Goal: Transaction & Acquisition: Download file/media

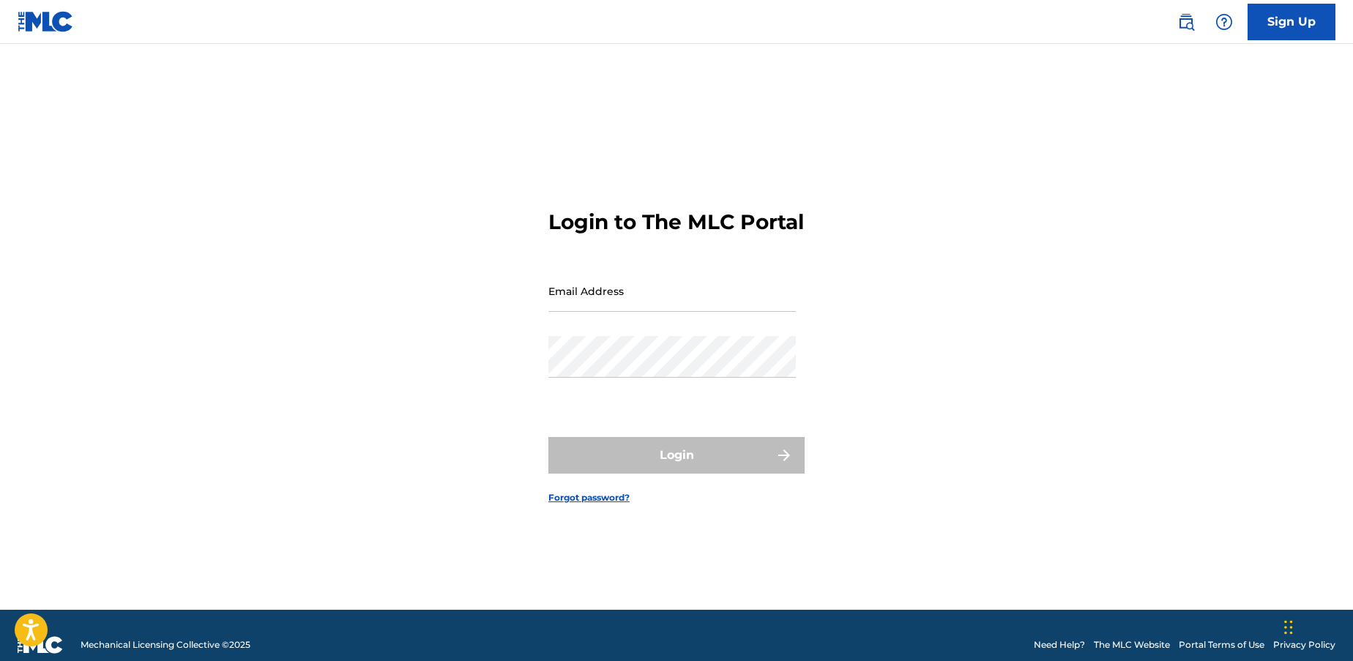
click at [637, 298] on input "Email Address" at bounding box center [671, 291] width 247 height 42
type input "vasiliki.panoutsakopoulou@gmail.com"
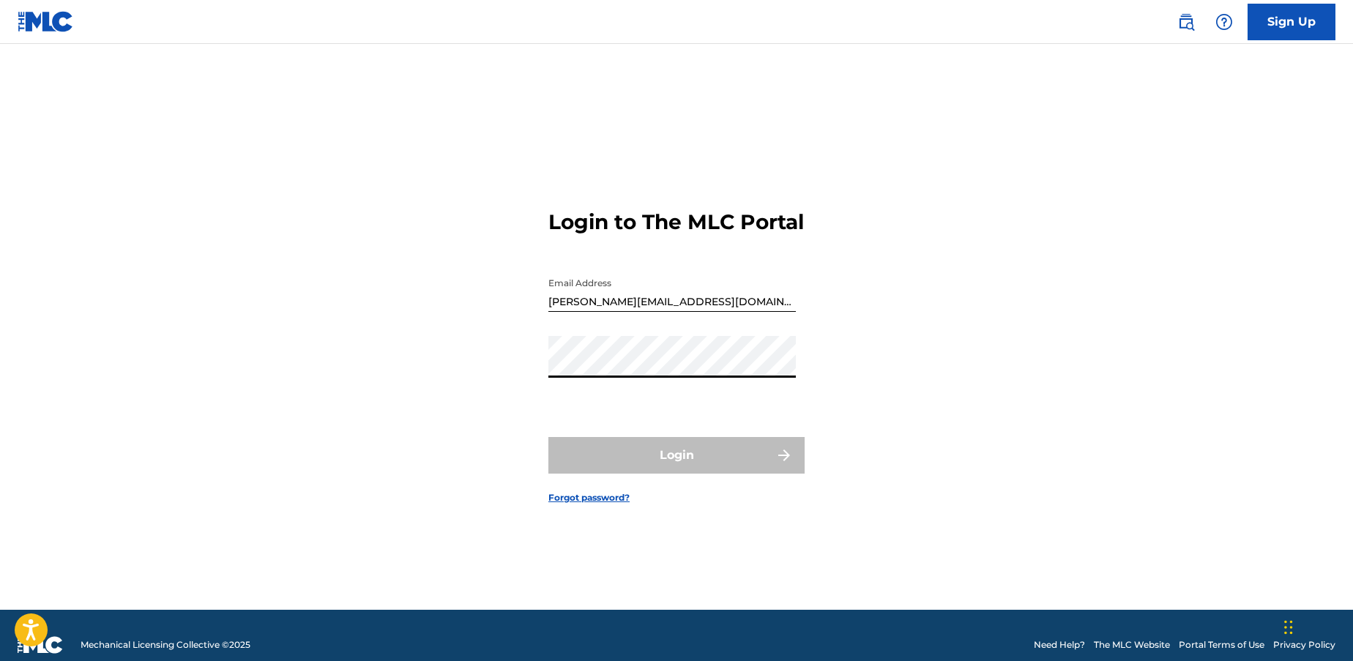
click at [641, 311] on input "vasiliki.panoutsakopoulou@gmail.com" at bounding box center [671, 291] width 247 height 42
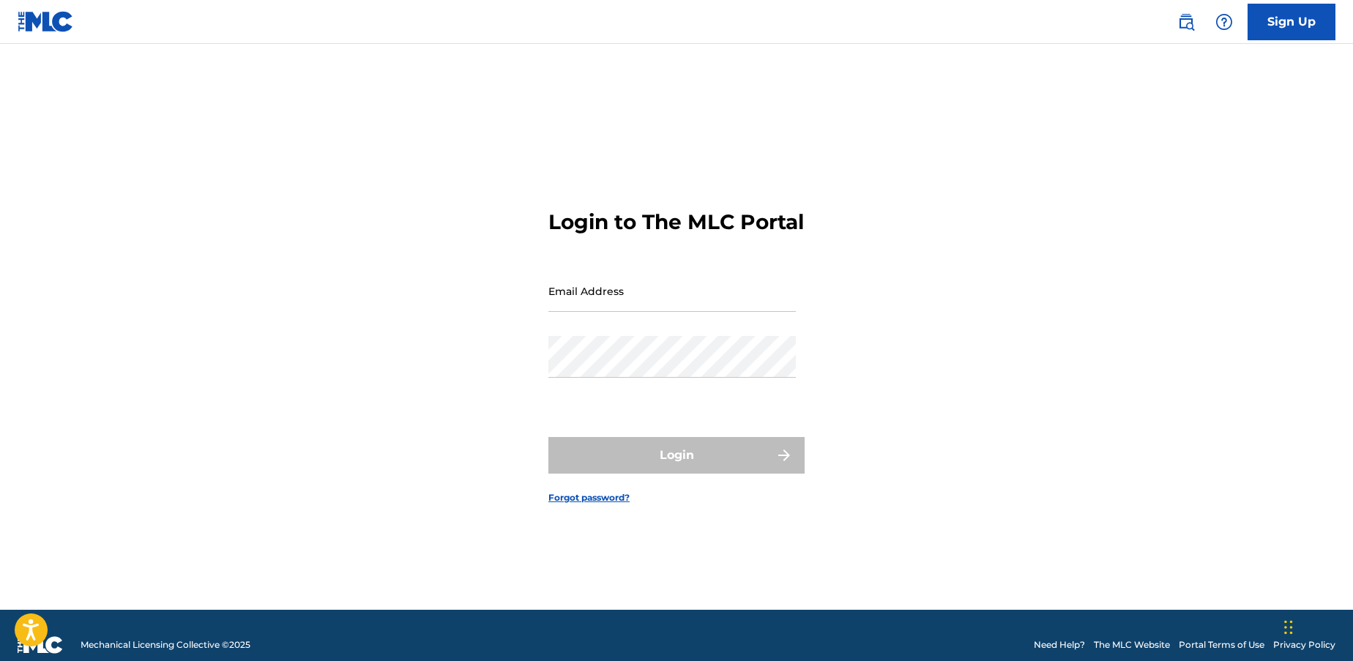
click at [591, 312] on input "Email Address" at bounding box center [671, 291] width 247 height 42
type input "[EMAIL_ADDRESS][DOMAIN_NAME]"
click at [676, 308] on input "[EMAIL_ADDRESS][DOMAIN_NAME]" at bounding box center [671, 291] width 247 height 42
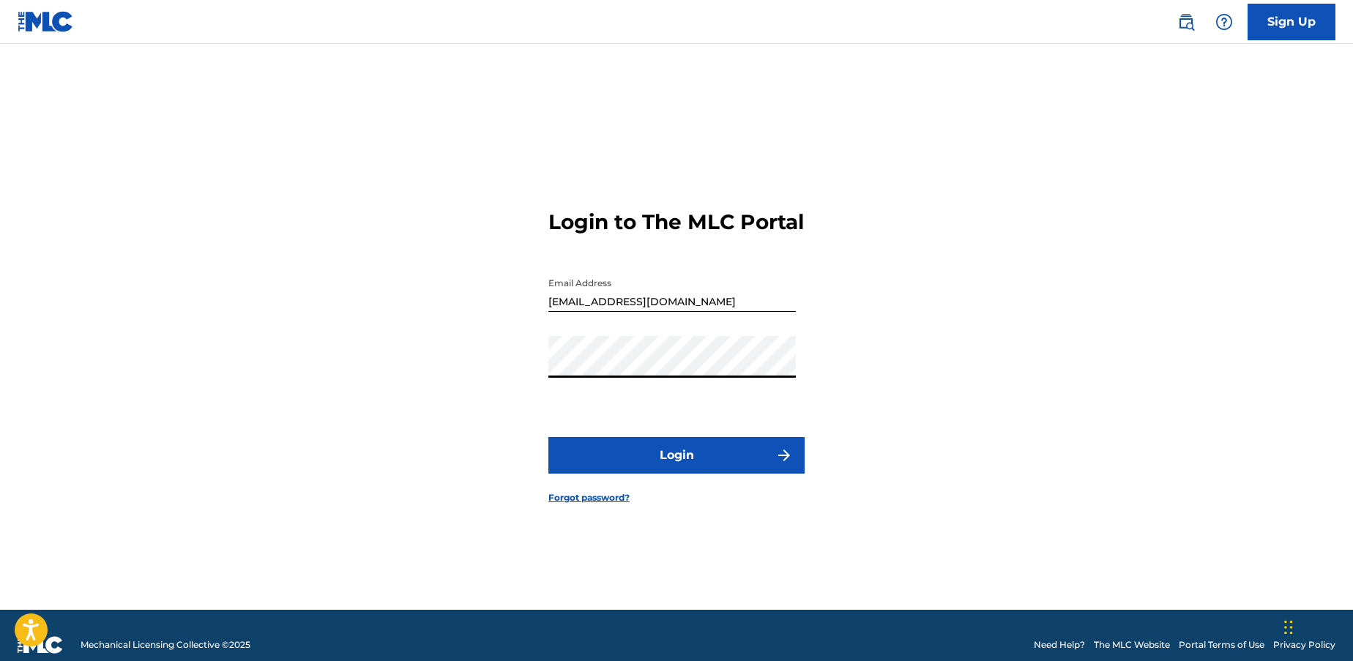
click at [679, 469] on button "Login" at bounding box center [676, 455] width 256 height 37
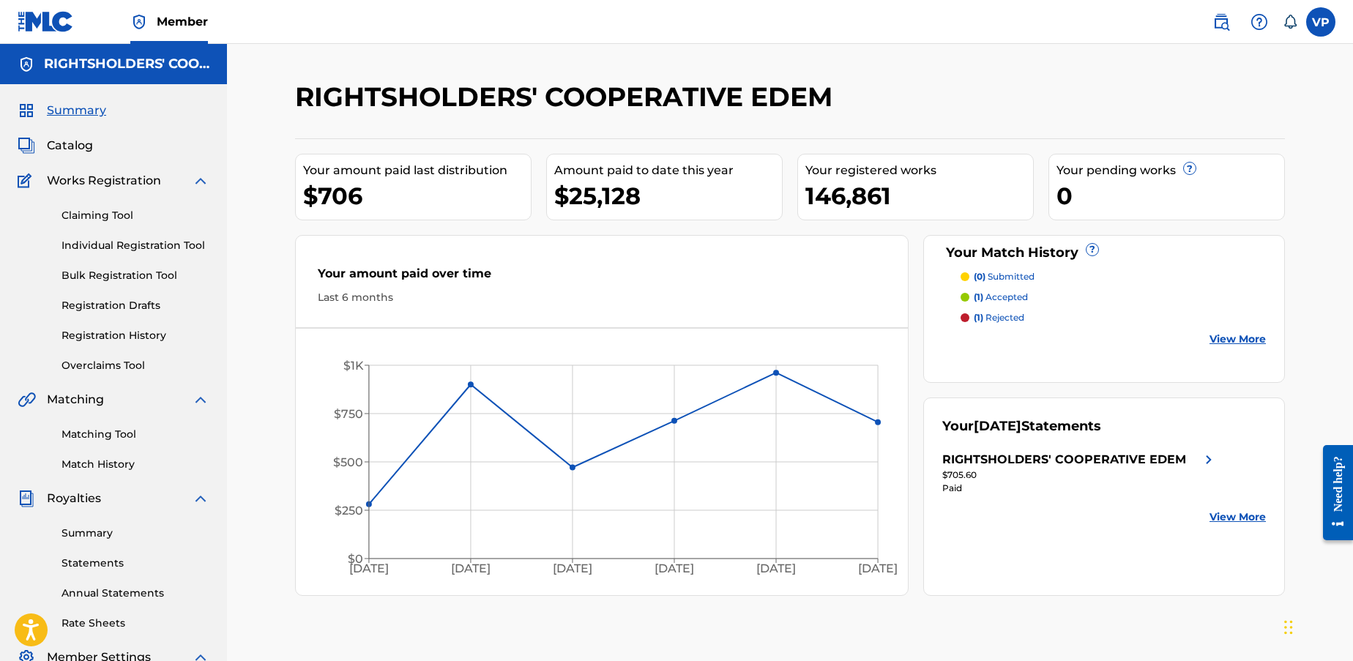
click at [92, 110] on span "Summary" at bounding box center [76, 111] width 59 height 18
click at [29, 19] on img at bounding box center [46, 21] width 56 height 21
click at [109, 216] on link "Claiming Tool" at bounding box center [136, 215] width 148 height 15
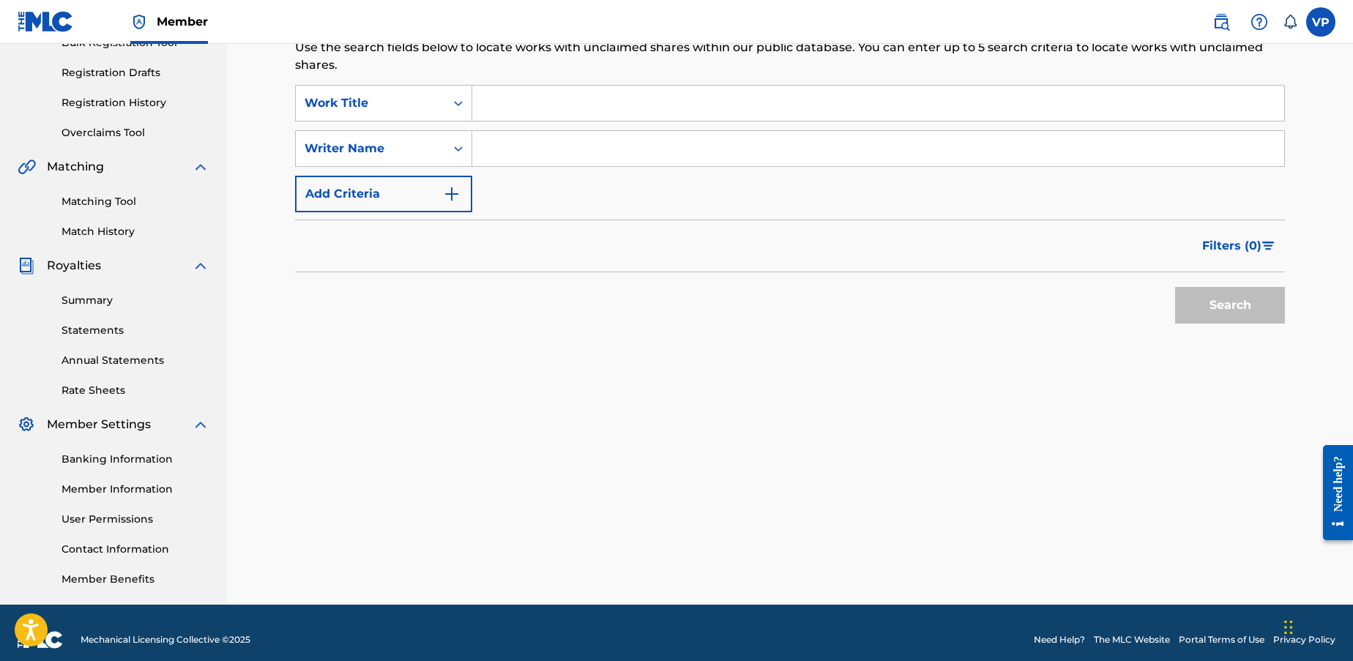
scroll to position [247, 0]
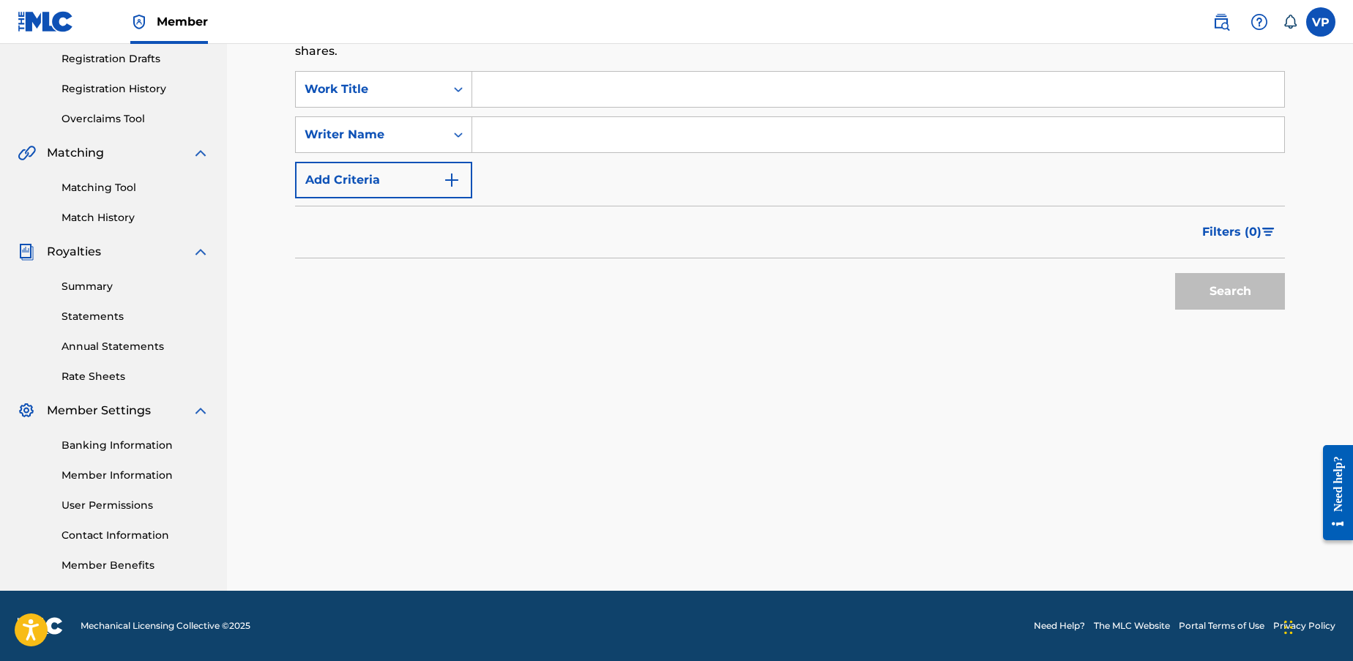
click at [119, 313] on link "Statements" at bounding box center [136, 316] width 148 height 15
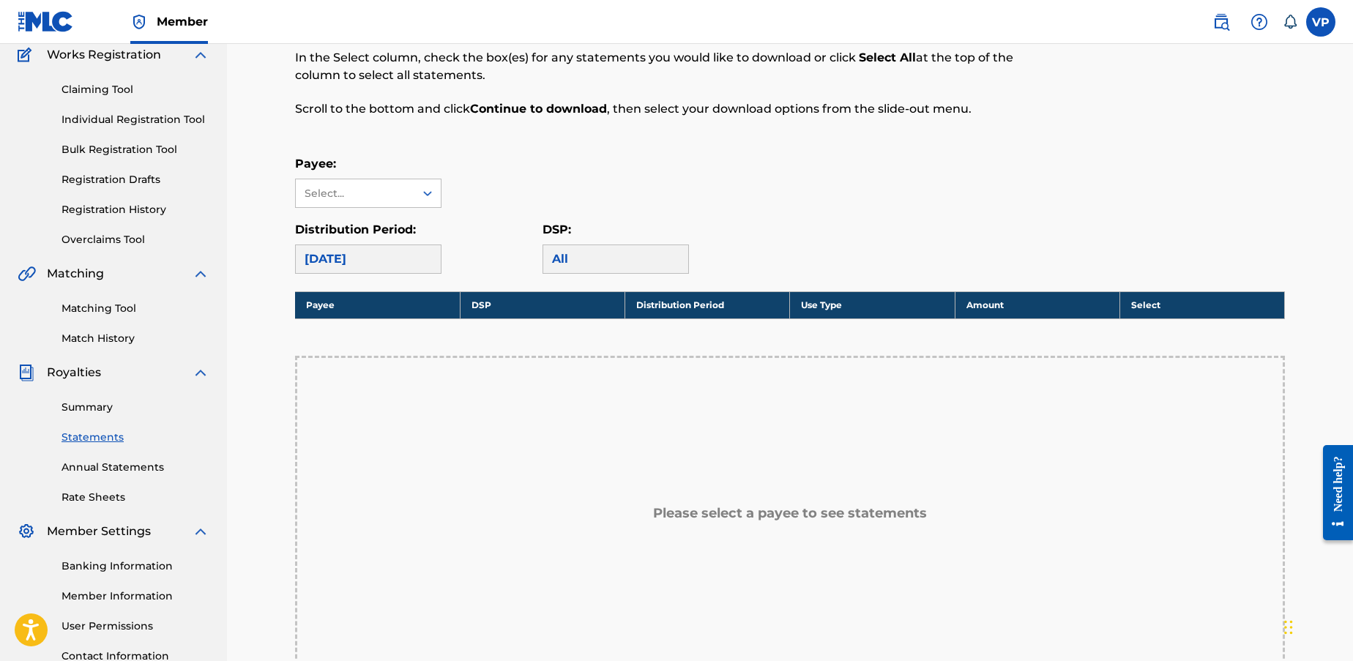
scroll to position [146, 0]
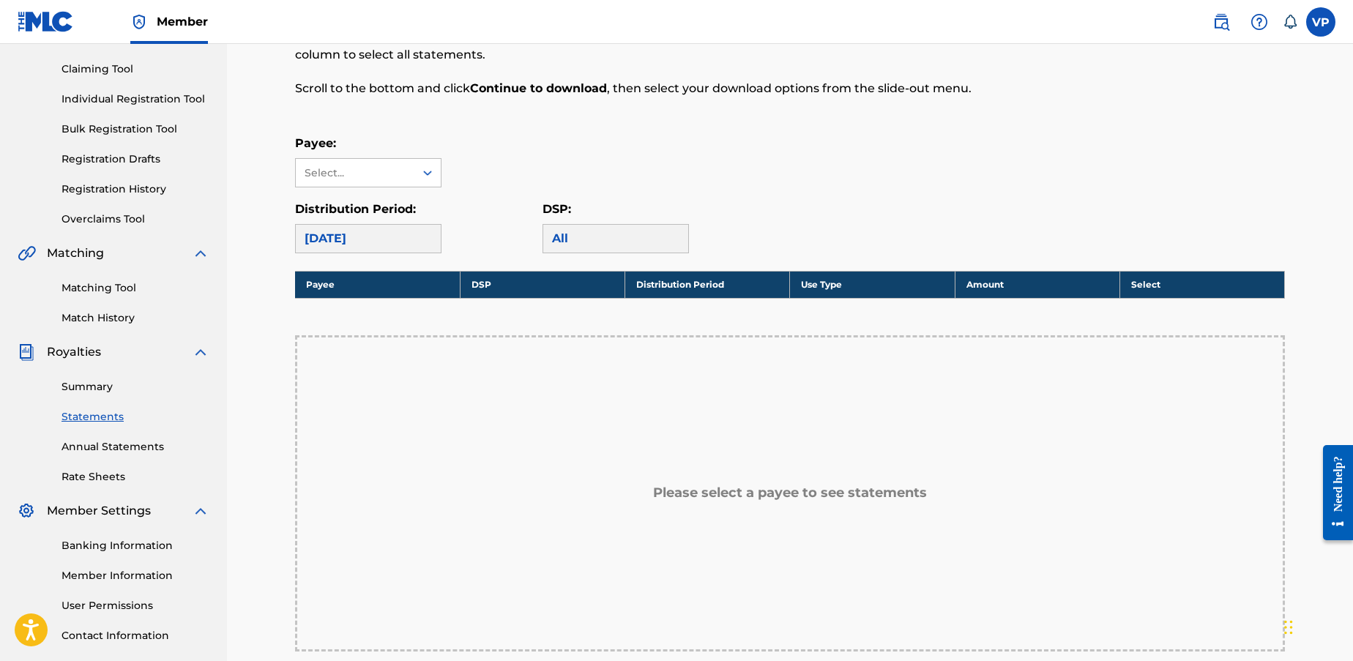
click at [647, 237] on div "All" at bounding box center [616, 238] width 146 height 29
click at [591, 237] on div "All" at bounding box center [616, 238] width 146 height 29
click at [423, 168] on icon at bounding box center [427, 172] width 15 height 15
click at [340, 212] on div "RIGHTSHOLDERS' COOPERATIVE EDEM" at bounding box center [368, 214] width 145 height 54
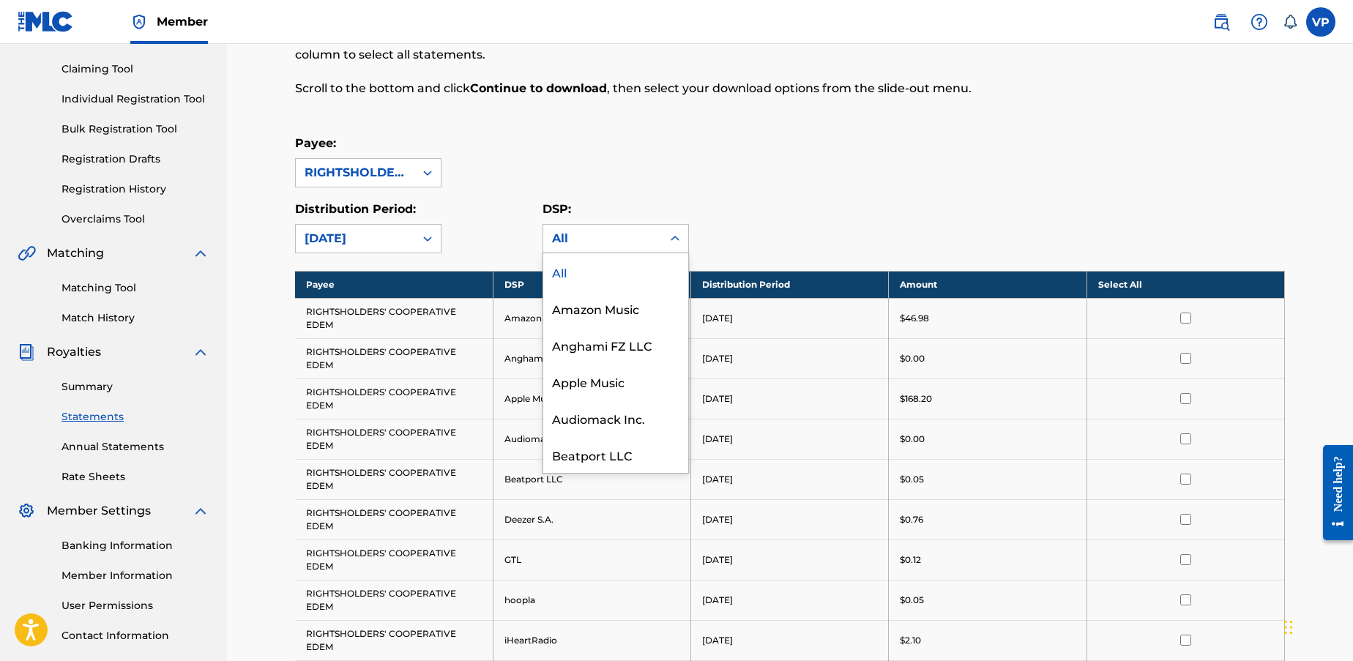
click at [678, 239] on icon at bounding box center [675, 238] width 9 height 5
click at [604, 386] on div "Apple Music" at bounding box center [615, 381] width 145 height 37
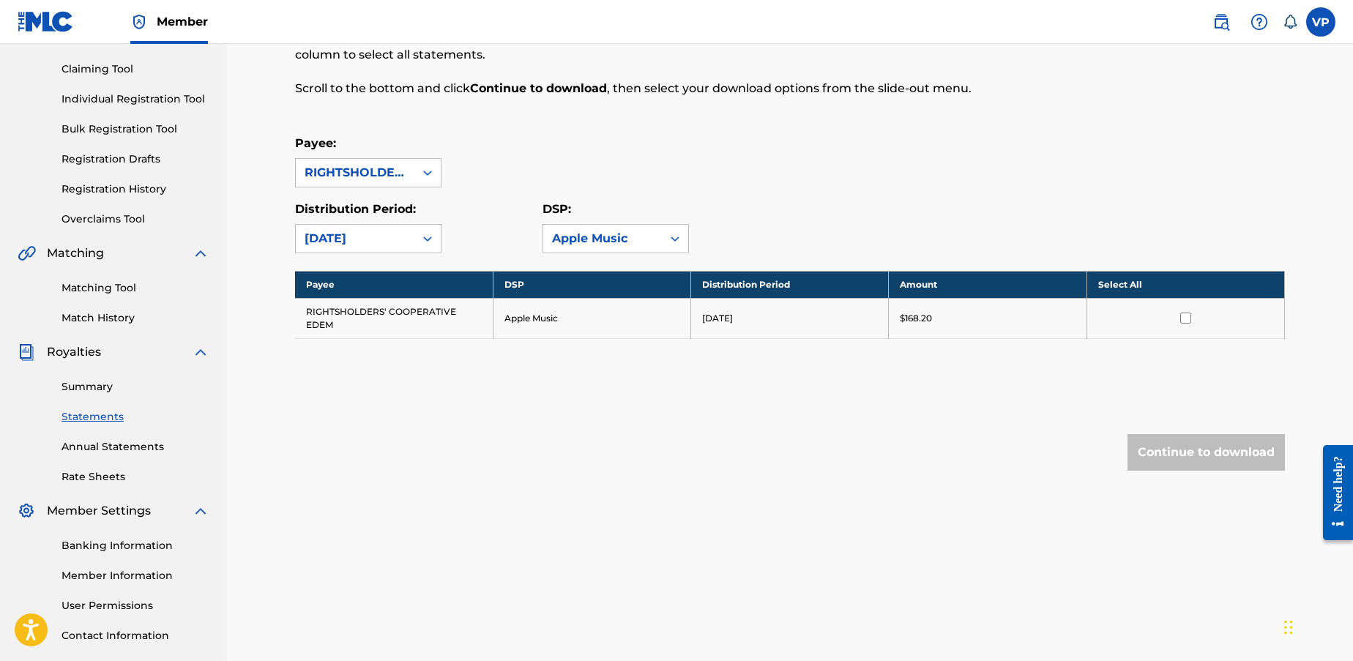
click at [1181, 319] on input "checkbox" at bounding box center [1185, 318] width 11 height 11
click at [1187, 452] on button "Continue to download" at bounding box center [1206, 452] width 157 height 37
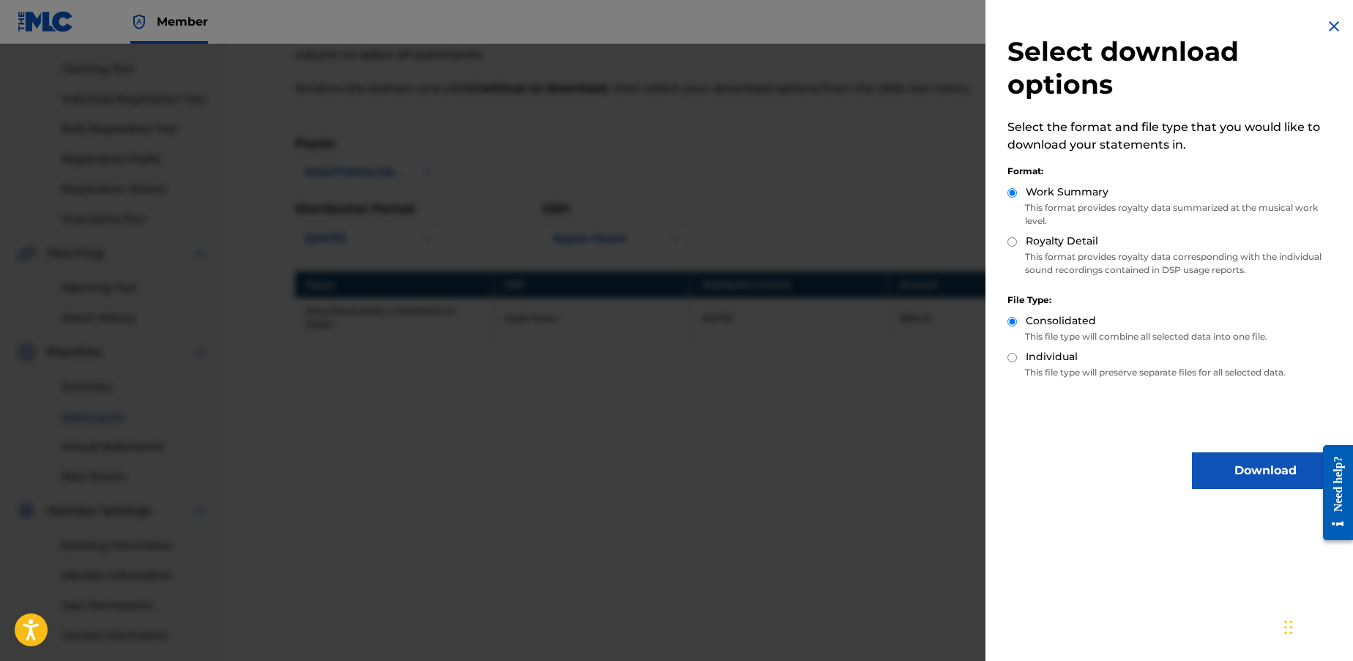
click at [1326, 29] on img at bounding box center [1334, 27] width 18 height 18
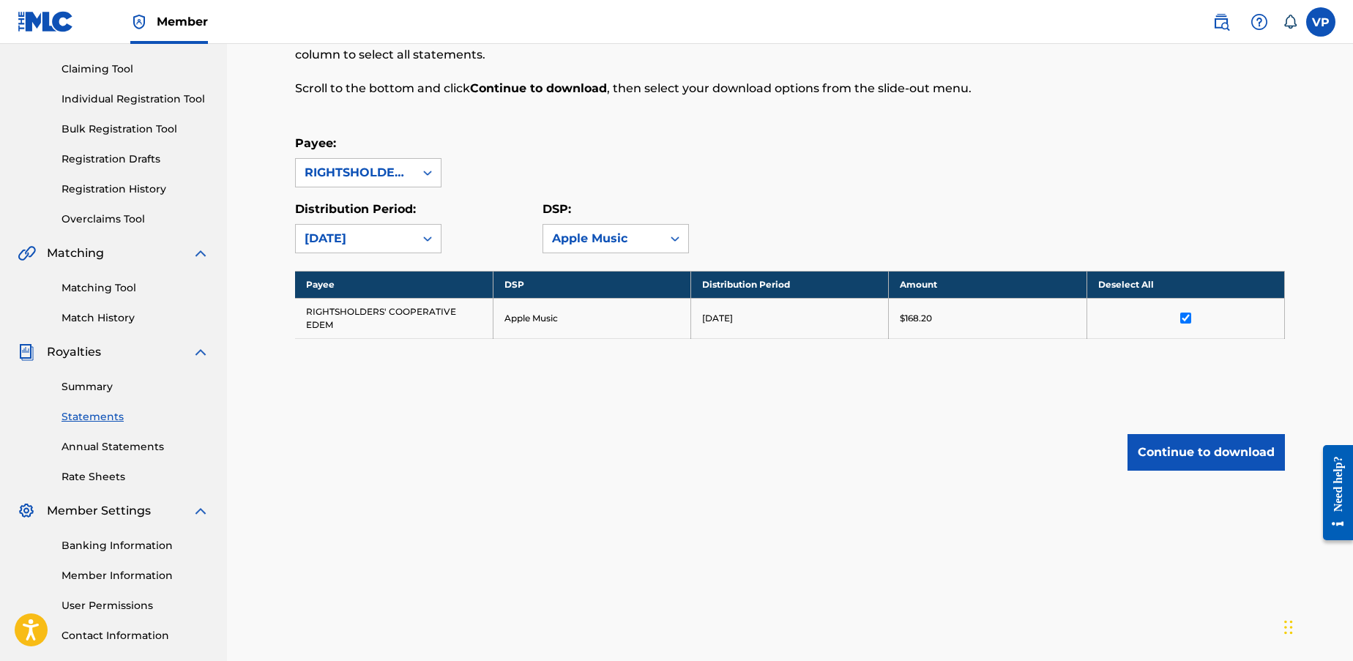
click at [1188, 319] on input "checkbox" at bounding box center [1185, 318] width 11 height 11
click at [1182, 313] on input "checkbox" at bounding box center [1185, 318] width 11 height 11
click at [1195, 458] on button "Continue to download" at bounding box center [1206, 452] width 157 height 37
